Goal: Find specific page/section: Find specific page/section

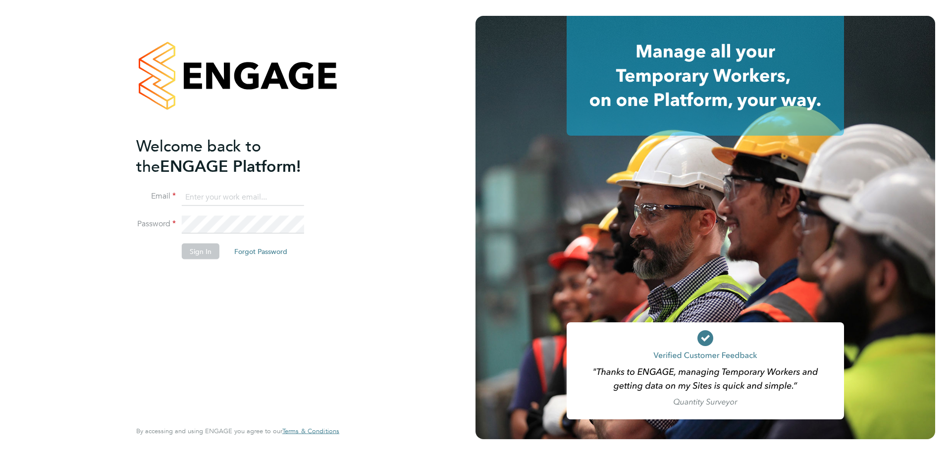
type input "cameronbishop@jambo.co"
click at [212, 253] on button "Sign In" at bounding box center [201, 251] width 38 height 16
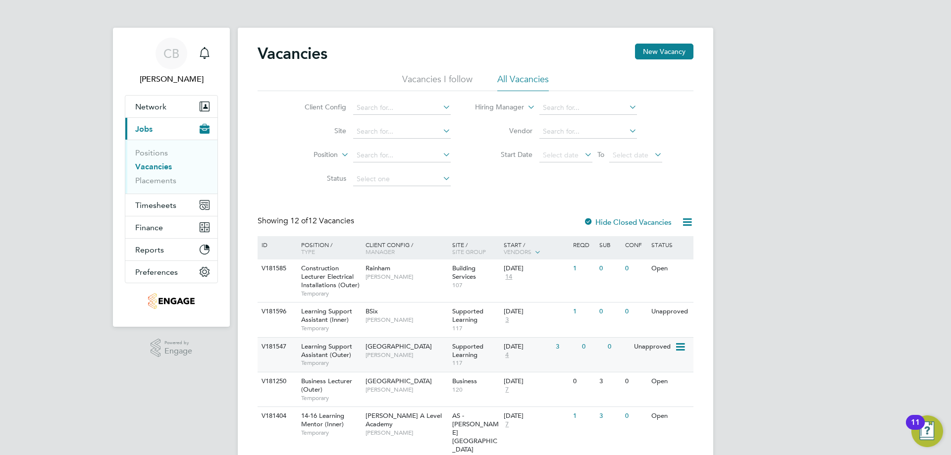
click at [579, 361] on div "V181547 Learning Support Assistant (Outer) Temporary [GEOGRAPHIC_DATA] [PERSON_…" at bounding box center [476, 354] width 436 height 35
click at [614, 315] on div "0" at bounding box center [618, 312] width 26 height 18
